Goal: Task Accomplishment & Management: Use online tool/utility

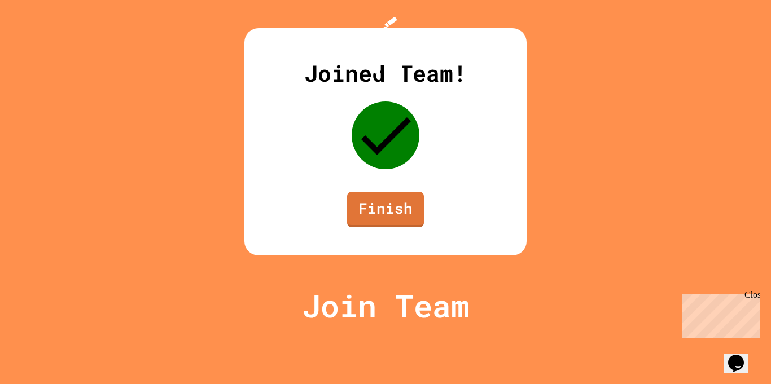
click at [391, 227] on link "Finish" at bounding box center [385, 210] width 77 height 36
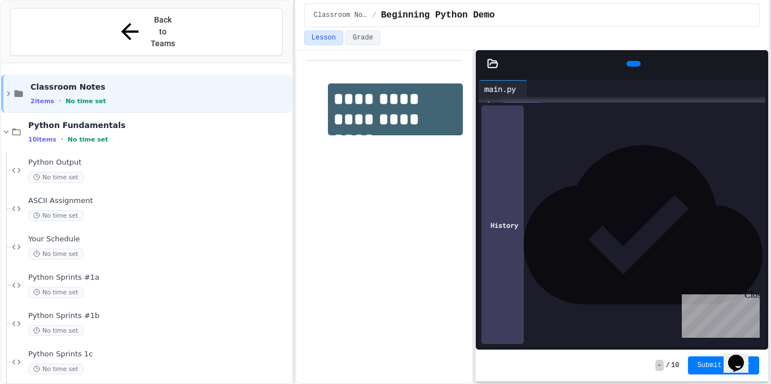
click at [770, 268] on div "**********" at bounding box center [385, 192] width 771 height 384
click at [371, 36] on button "Grade" at bounding box center [362, 37] width 35 height 15
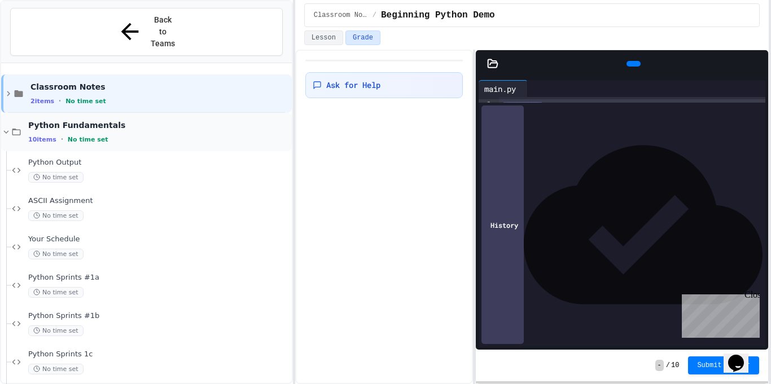
click at [135, 135] on div "10 items • No time set" at bounding box center [158, 139] width 261 height 9
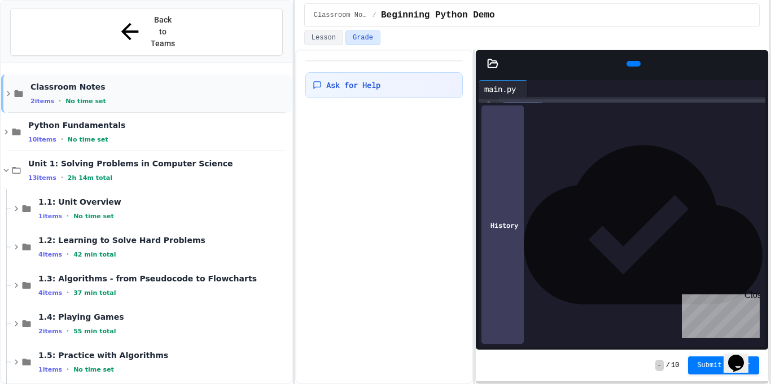
click at [8, 89] on icon at bounding box center [8, 94] width 10 height 10
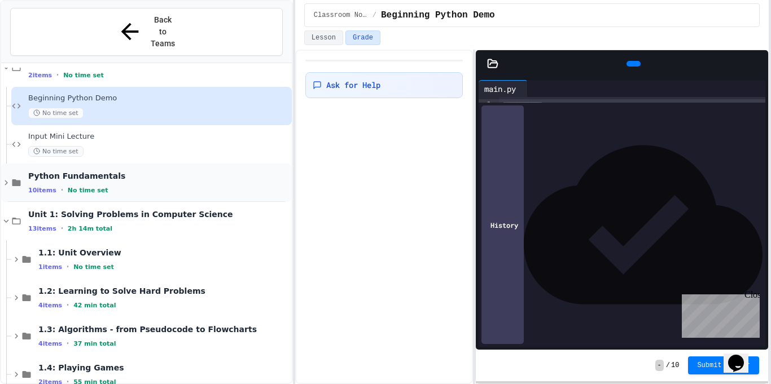
scroll to position [29, 0]
